Goal: Information Seeking & Learning: Learn about a topic

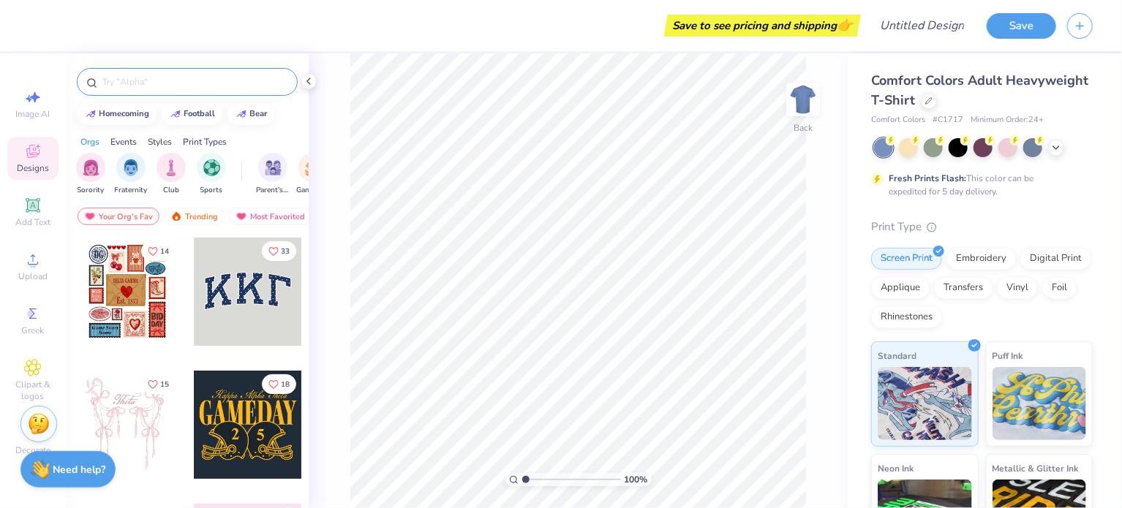
click at [145, 68] on div at bounding box center [187, 82] width 221 height 28
click at [146, 83] on input "text" at bounding box center [194, 82] width 187 height 15
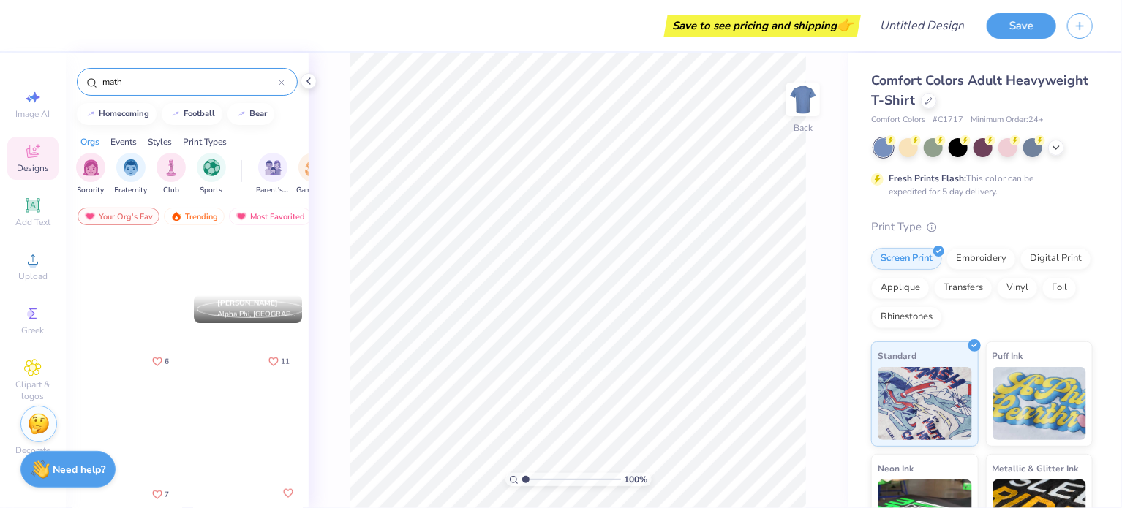
scroll to position [3637, 0]
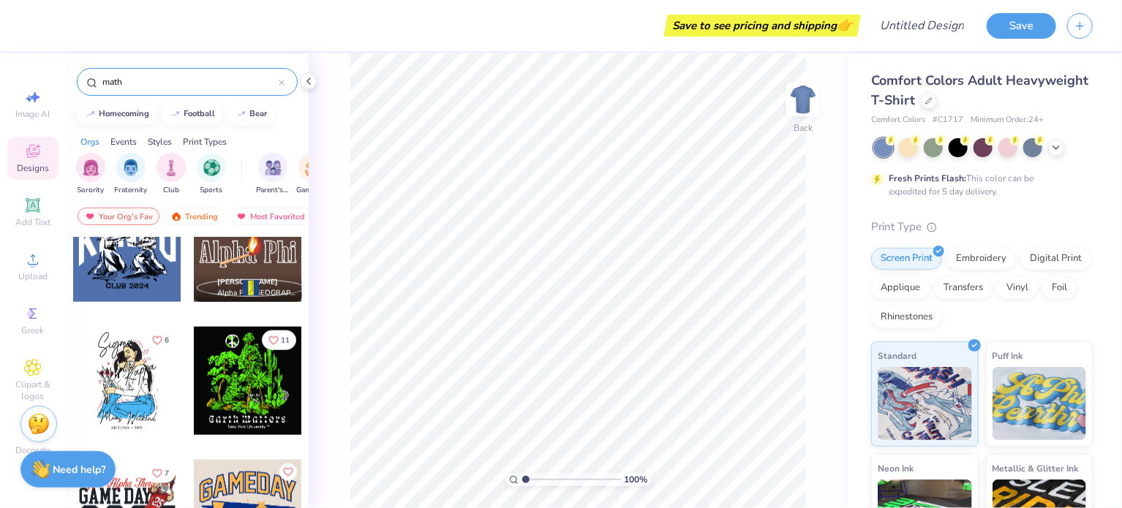
click at [126, 87] on input "math" at bounding box center [190, 82] width 178 height 15
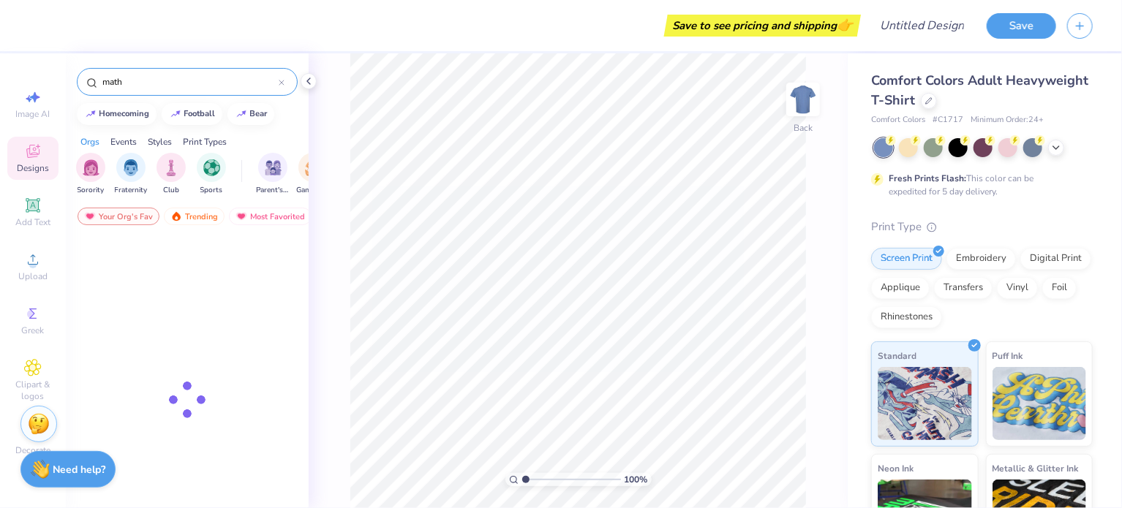
click at [126, 87] on input "math" at bounding box center [190, 82] width 178 height 15
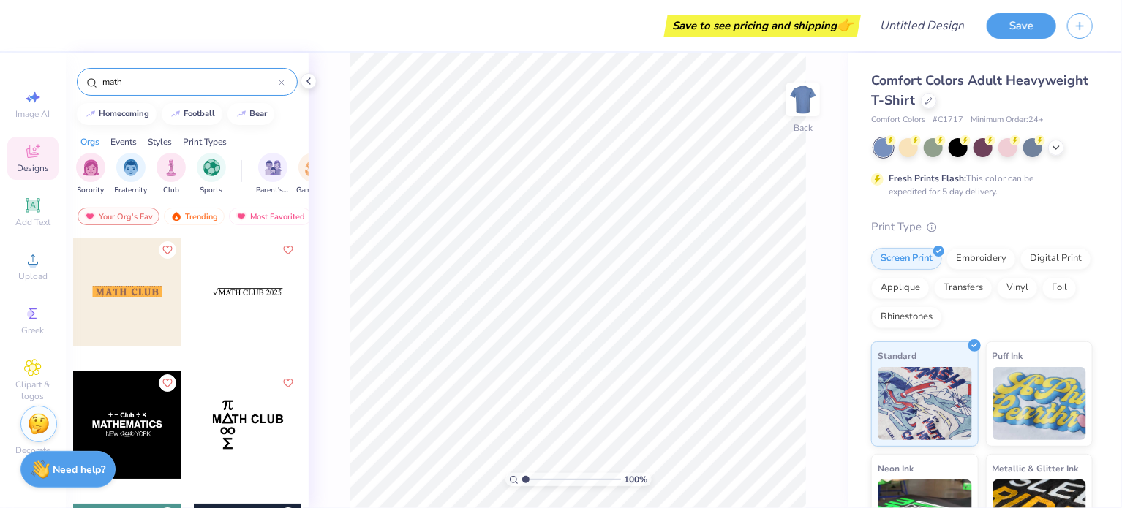
type input "math"
